Goal: Task Accomplishment & Management: Manage account settings

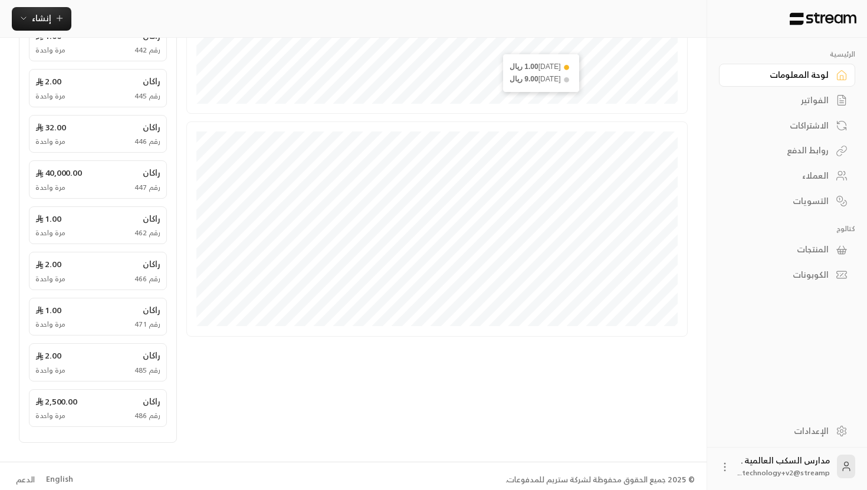
scroll to position [330, 0]
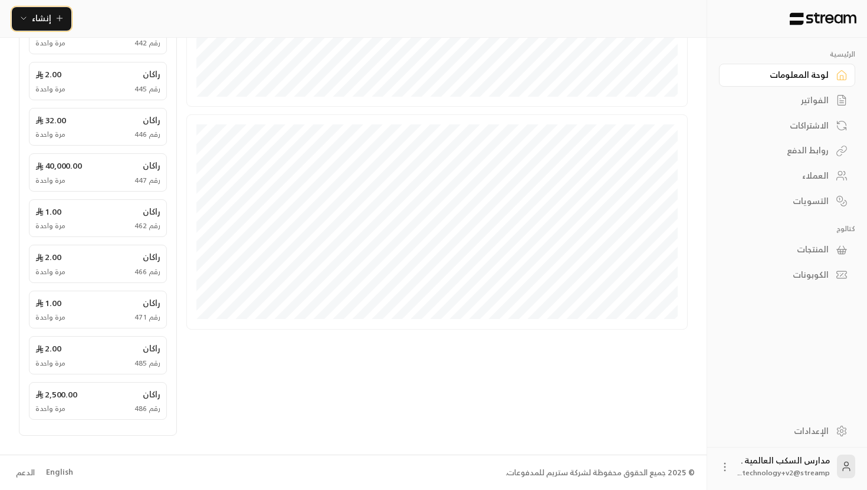
click at [41, 24] on span "إنشاء" at bounding box center [41, 18] width 19 height 15
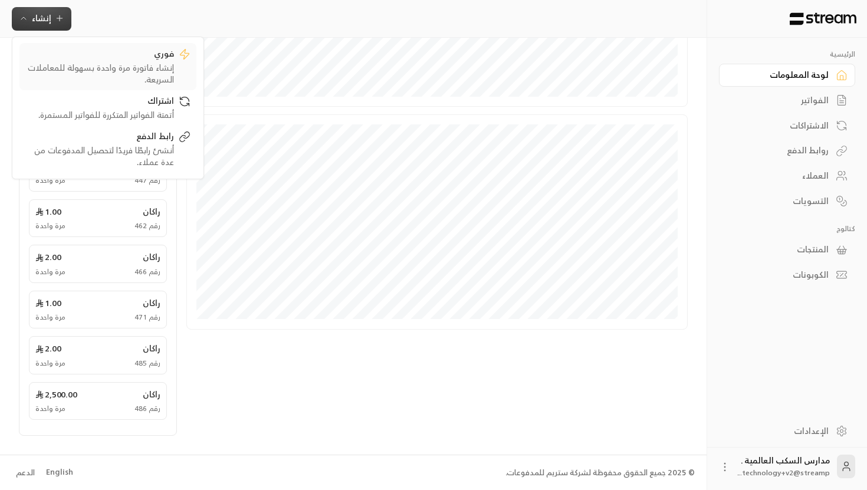
click at [99, 53] on div "فوري" at bounding box center [99, 55] width 149 height 14
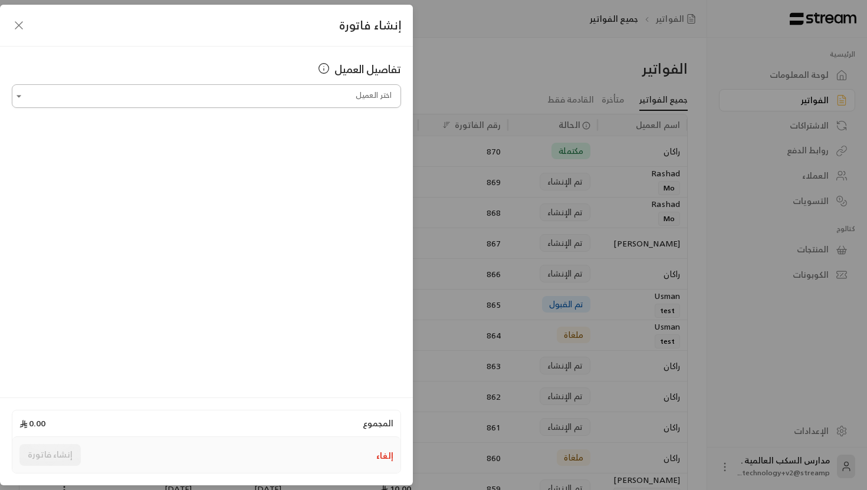
click at [337, 103] on input "اختر العميل" at bounding box center [206, 96] width 389 height 21
click at [383, 104] on input "اختر العميل" at bounding box center [206, 96] width 389 height 21
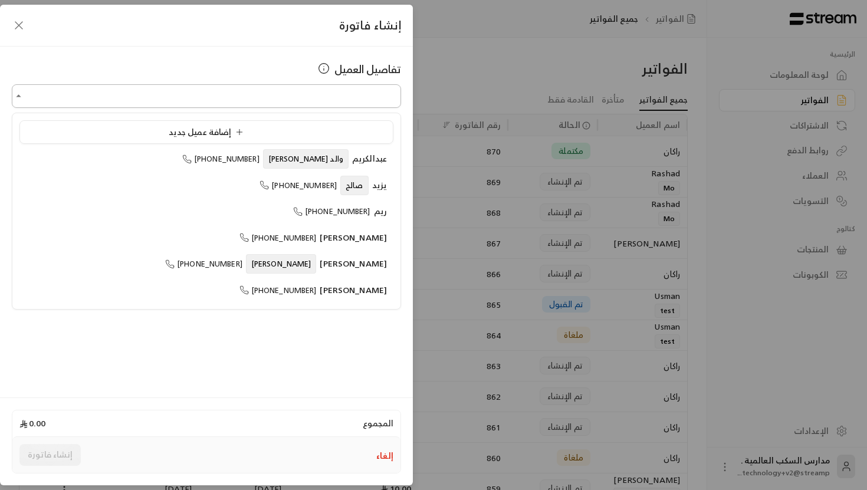
click at [373, 101] on input "اختر العميل" at bounding box center [206, 96] width 389 height 21
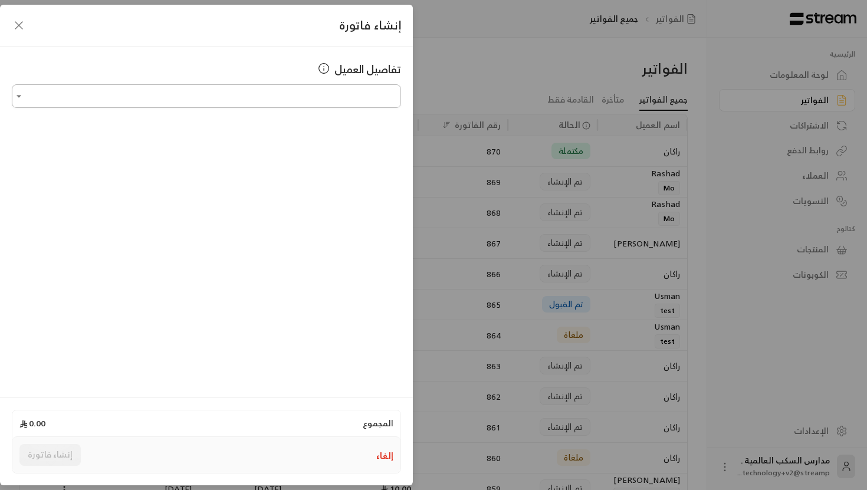
click at [373, 101] on input "اختر العميل" at bounding box center [206, 96] width 389 height 21
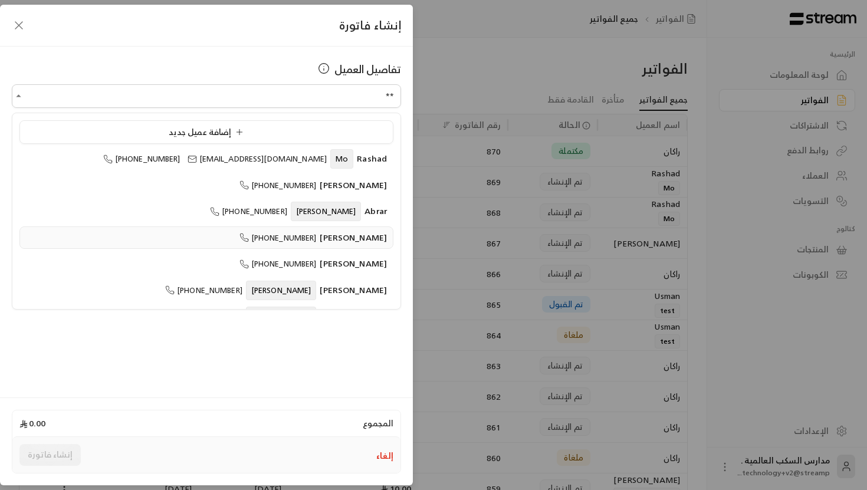
click at [363, 229] on li "Abdullah Alsinan +966561040999" at bounding box center [206, 238] width 374 height 23
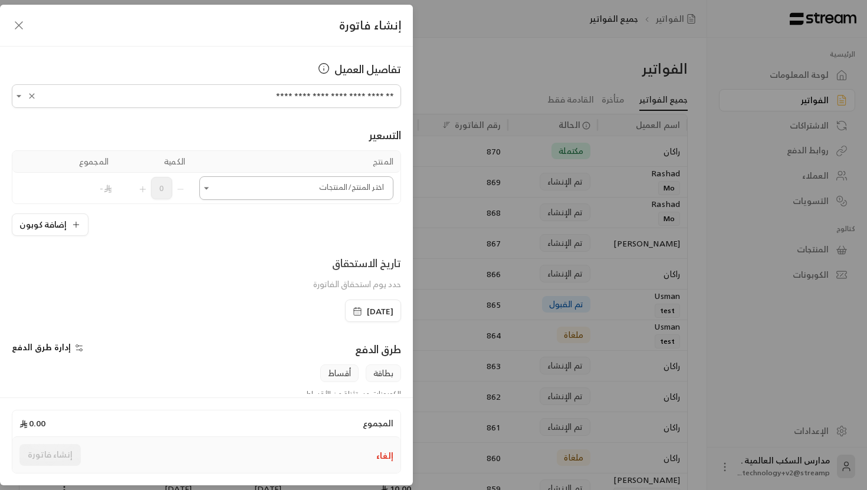
type input "**********"
click at [350, 195] on input "اختر العميل" at bounding box center [296, 188] width 194 height 21
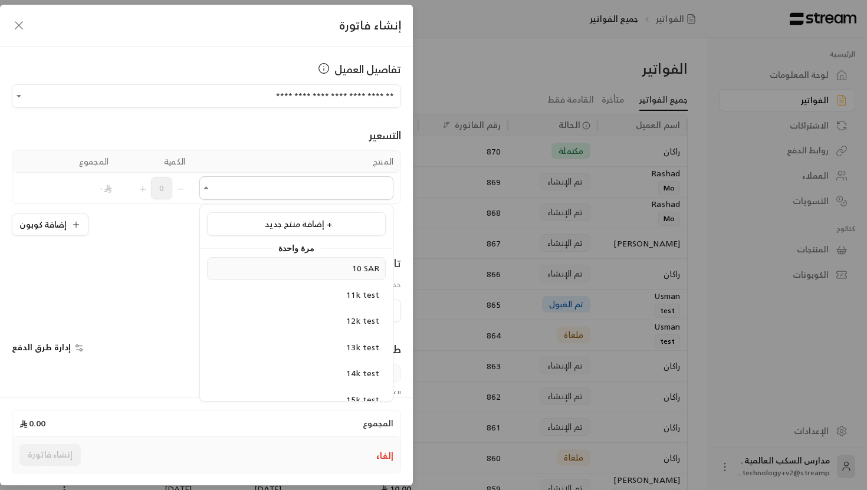
click at [344, 264] on div "10 SAR" at bounding box center [297, 269] width 166 height 12
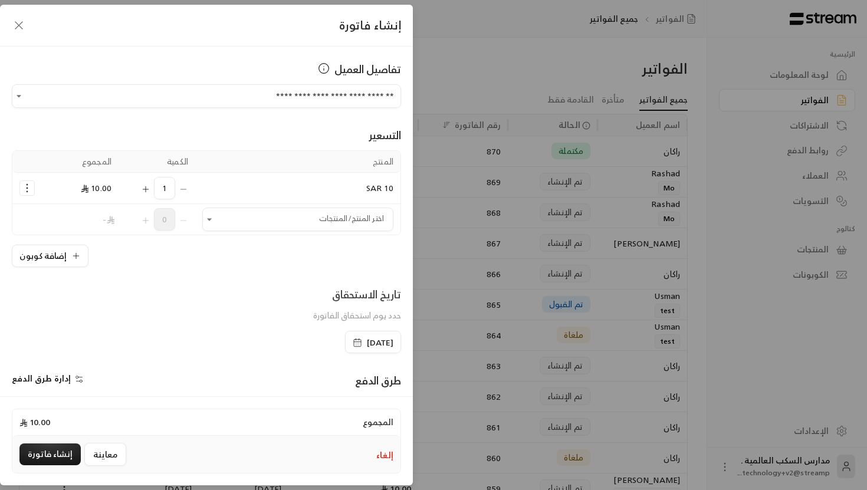
scroll to position [146, 0]
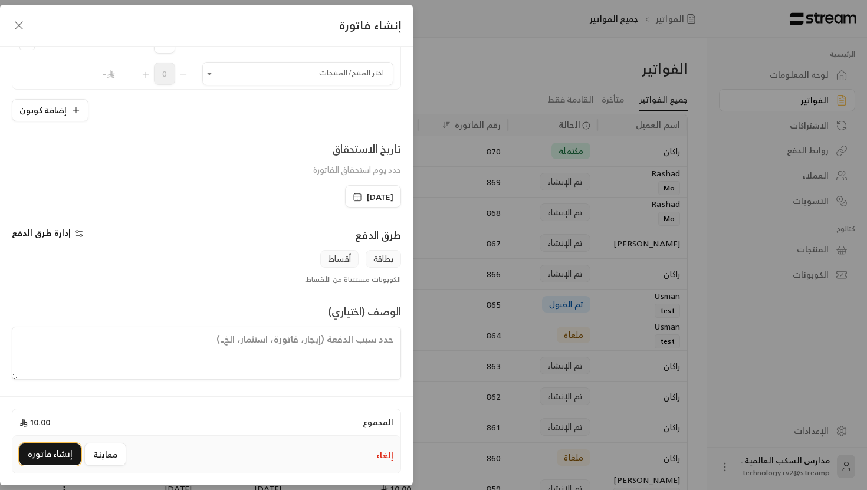
click at [48, 448] on button "إنشاء فاتورة" at bounding box center [49, 455] width 61 height 22
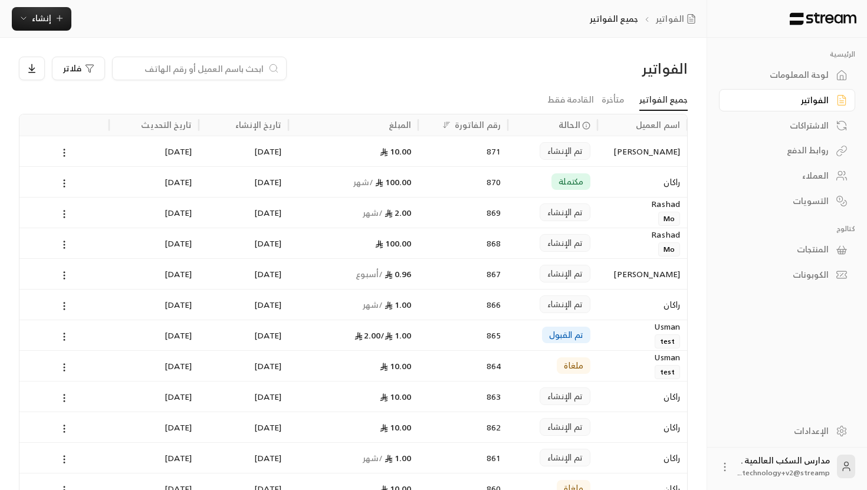
click at [562, 278] on span "تم الإنشاء" at bounding box center [564, 274] width 35 height 12
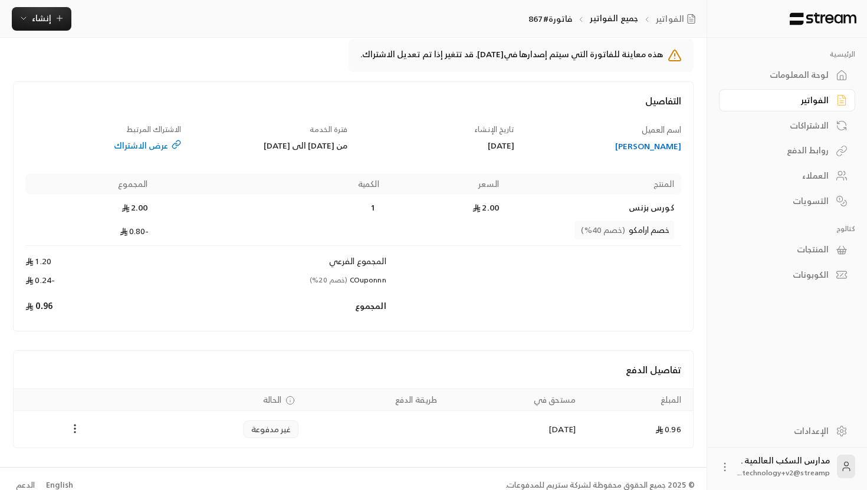
scroll to position [44, 0]
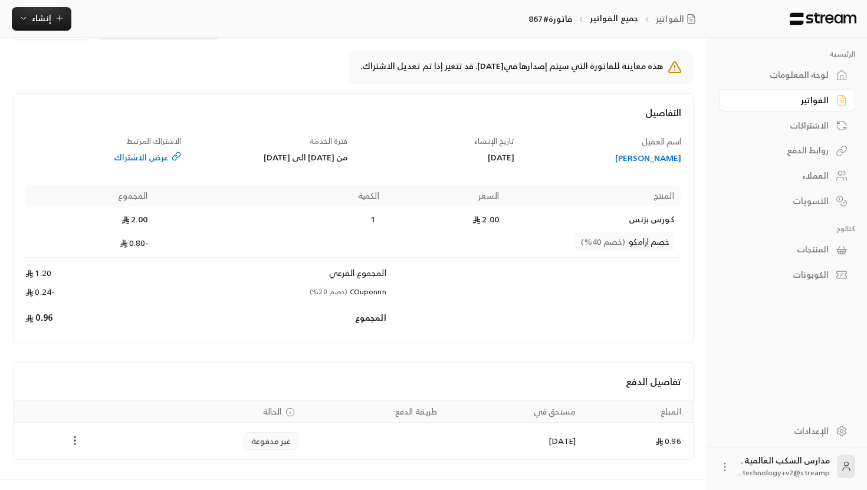
click at [76, 441] on icon "Payments" at bounding box center [75, 441] width 12 height 12
click at [103, 464] on li "تغيير الحالة الى مدفوعة" at bounding box center [119, 467] width 91 height 21
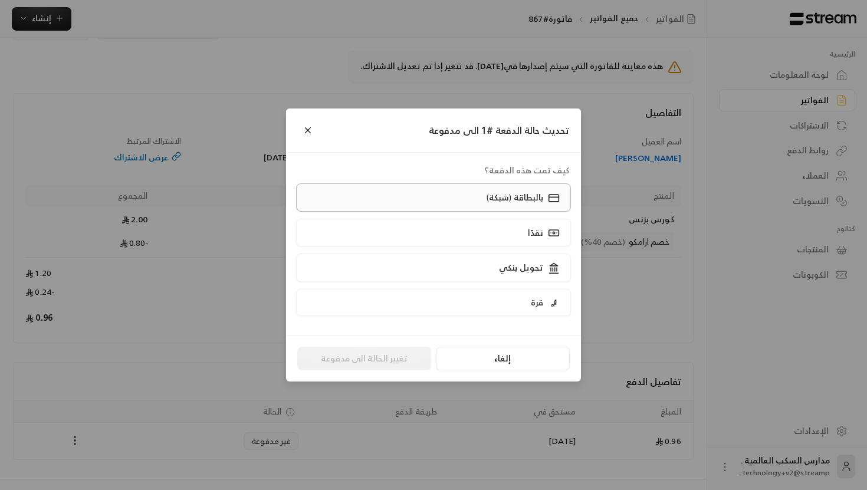
click at [532, 205] on label "بالبطاقة (شبكة)" at bounding box center [433, 197] width 275 height 28
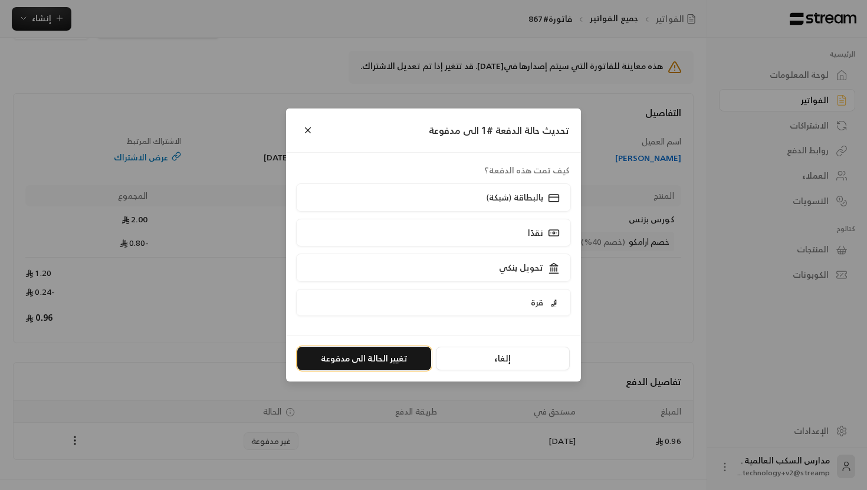
click at [392, 359] on button "تغيير الحالة الى مدفوعة" at bounding box center [364, 359] width 134 height 24
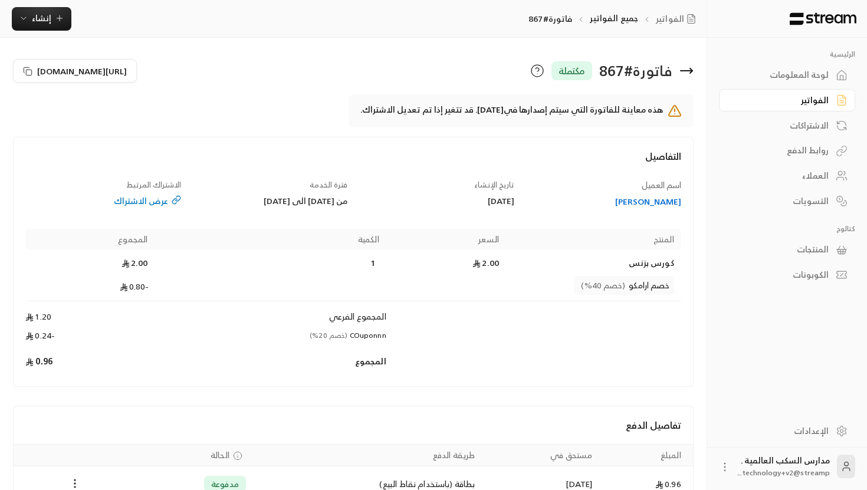
click at [684, 71] on icon at bounding box center [687, 71] width 12 height 0
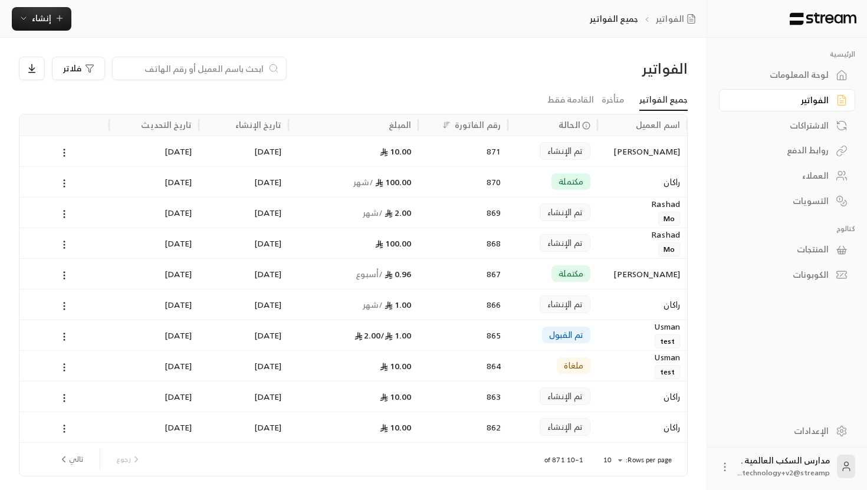
click at [624, 150] on div "Abdullah Alsinan" at bounding box center [643, 151] width 76 height 30
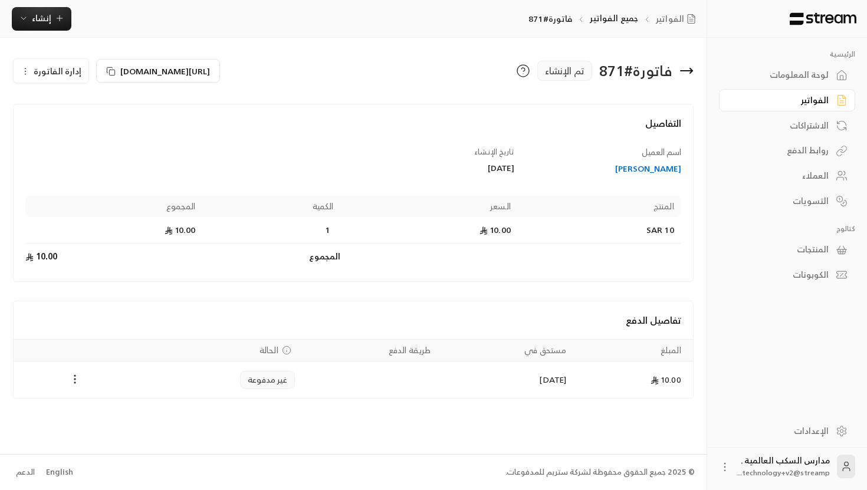
click at [77, 378] on icon "Payments" at bounding box center [75, 379] width 12 height 12
click at [124, 405] on li "تغيير الحالة الى مدفوعة" at bounding box center [119, 409] width 91 height 21
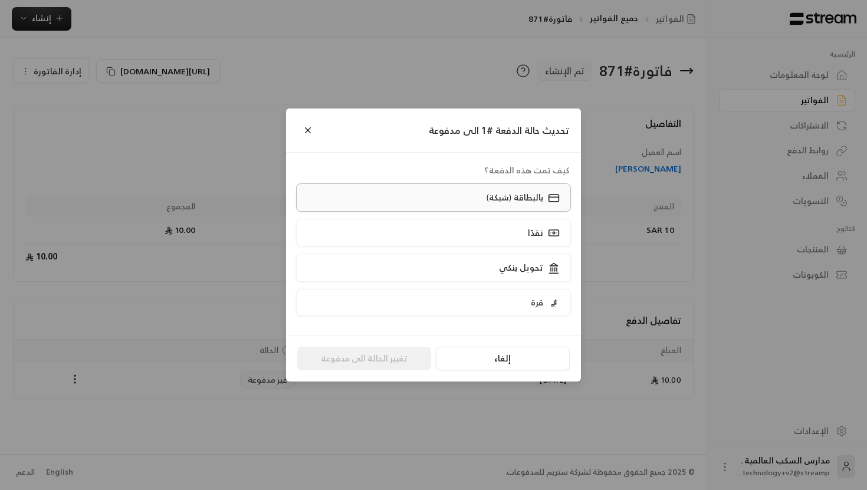
click at [526, 199] on p "بالبطاقة (شبكة)" at bounding box center [515, 198] width 57 height 12
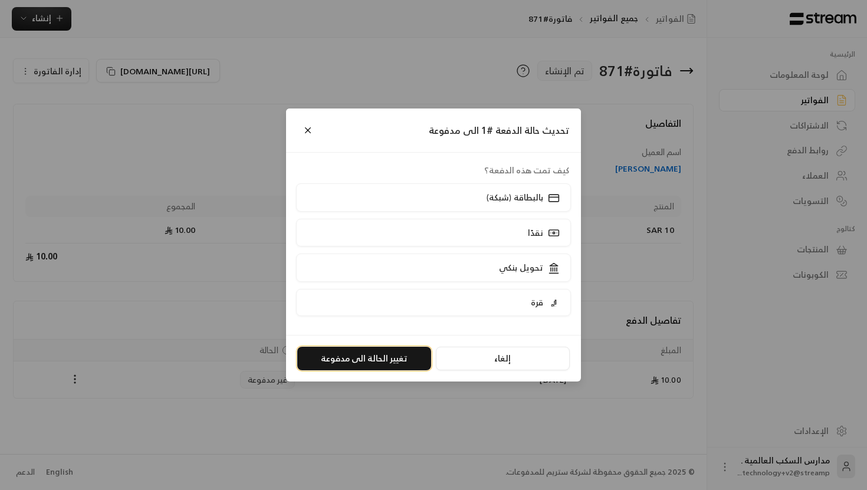
click at [382, 365] on button "تغيير الحالة الى مدفوعة" at bounding box center [364, 359] width 134 height 24
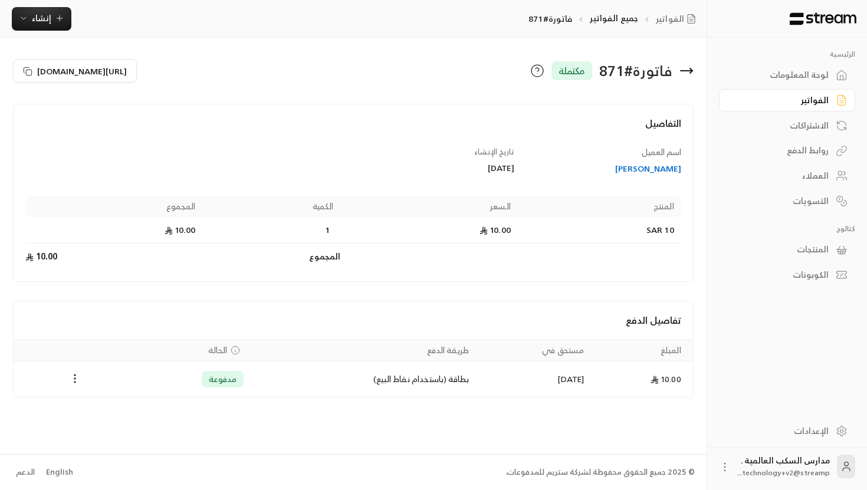
click at [687, 71] on icon at bounding box center [687, 71] width 12 height 0
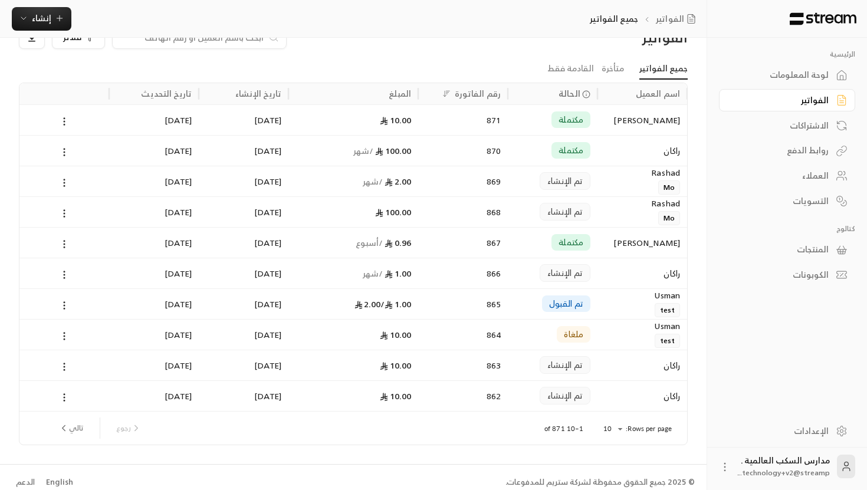
scroll to position [41, 0]
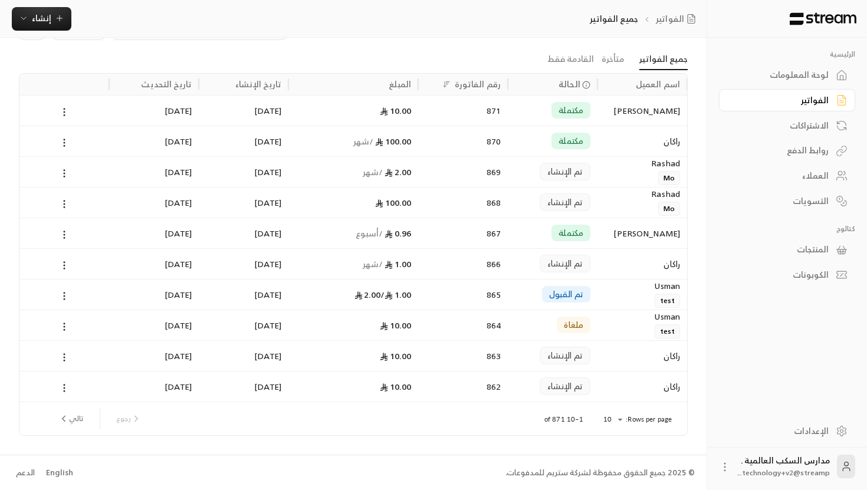
click at [61, 415] on icon "next page" at bounding box center [63, 419] width 11 height 11
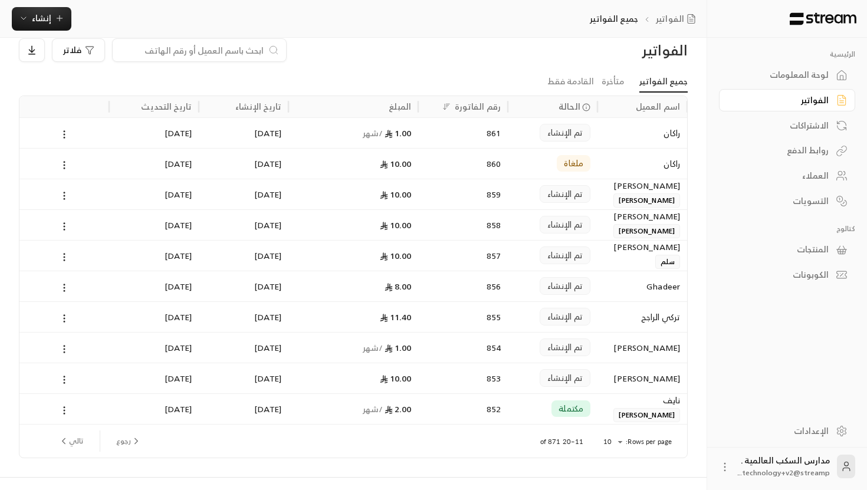
scroll to position [19, 0]
click at [60, 376] on icon at bounding box center [64, 379] width 11 height 11
click at [106, 381] on div at bounding box center [433, 245] width 867 height 490
click at [64, 439] on icon "next page" at bounding box center [64, 440] width 3 height 5
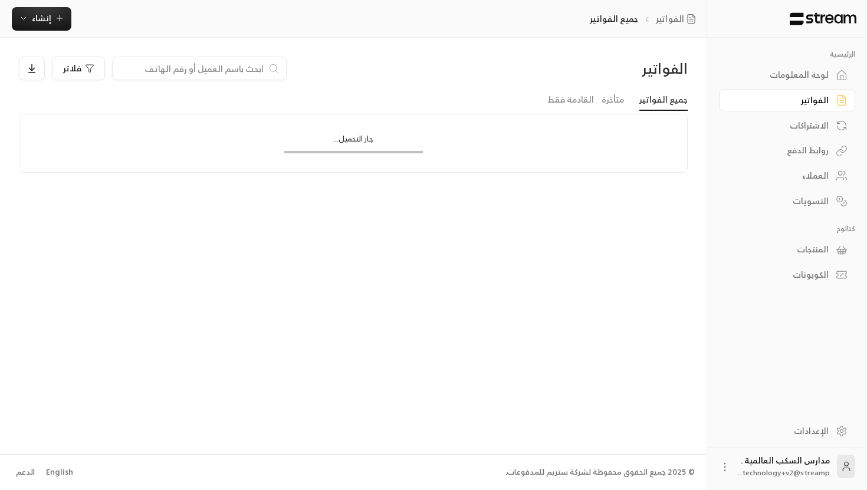
scroll to position [0, 0]
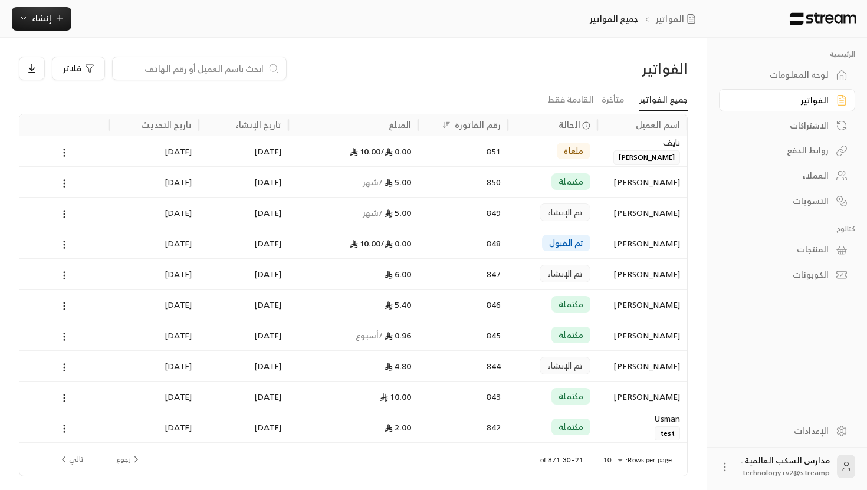
click at [65, 275] on icon at bounding box center [64, 275] width 11 height 11
click at [216, 296] on div at bounding box center [433, 245] width 867 height 490
click at [54, 366] on div at bounding box center [65, 366] width 76 height 30
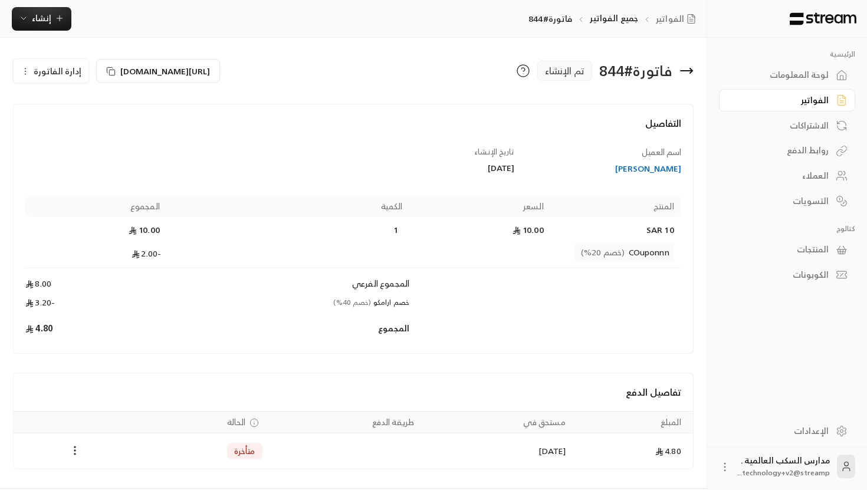
scroll to position [34, 0]
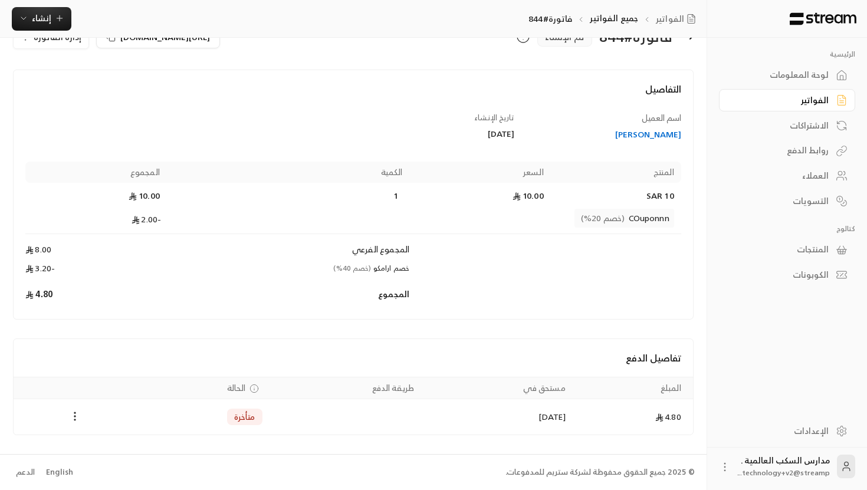
click at [156, 388] on div "الحالة" at bounding box center [202, 388] width 119 height 12
click at [721, 464] on icon at bounding box center [725, 467] width 12 height 12
click at [703, 471] on li "تسجيل الخروج" at bounding box center [697, 466] width 65 height 19
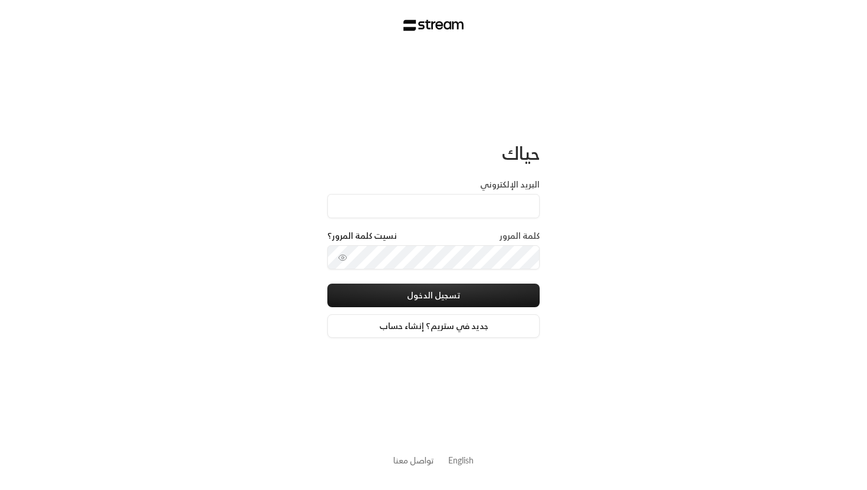
type input "[EMAIL_ADDRESS][DOMAIN_NAME]"
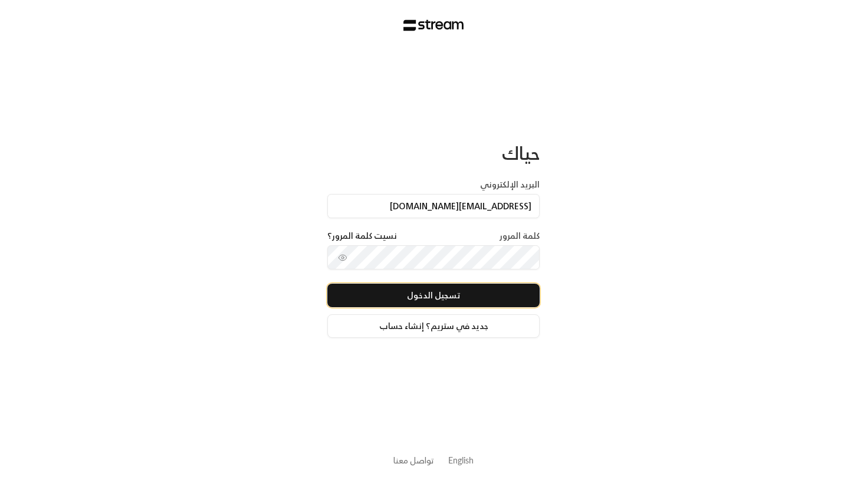
click at [441, 290] on button "تسجيل الدخول" at bounding box center [433, 296] width 212 height 24
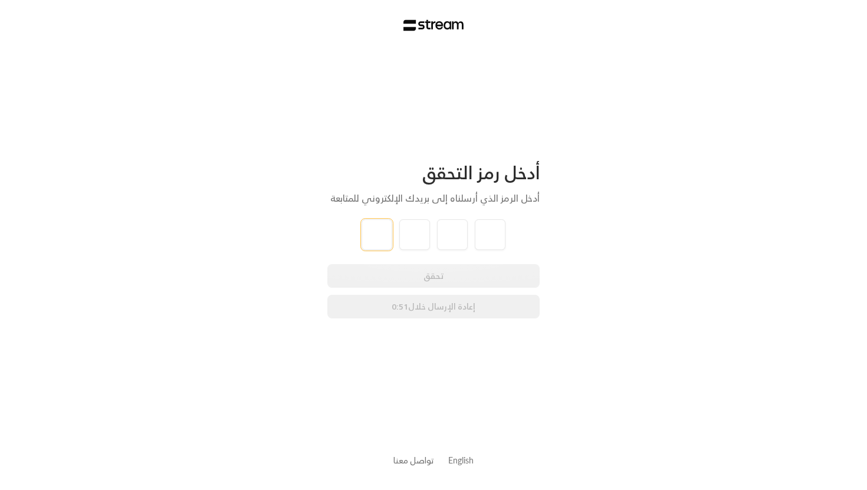
click at [385, 235] on input "tel" at bounding box center [377, 234] width 31 height 31
type input "1"
type input "0"
type input "8"
type input "7"
